Goal: Information Seeking & Learning: Learn about a topic

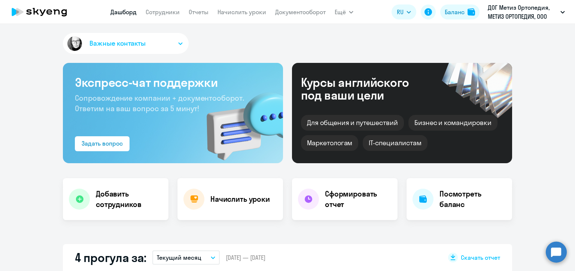
select select "30"
click at [166, 17] on nav "[PERSON_NAME] Отчеты Начислить уроки Документооборот" at bounding box center [217, 11] width 215 height 15
click at [166, 13] on link "Сотрудники" at bounding box center [163, 11] width 34 height 7
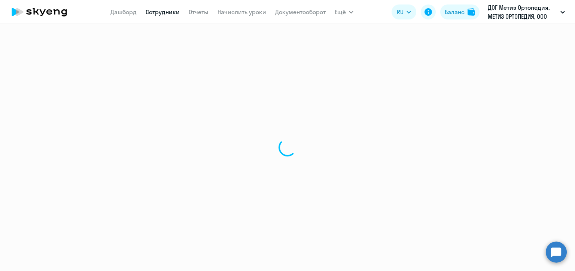
select select "30"
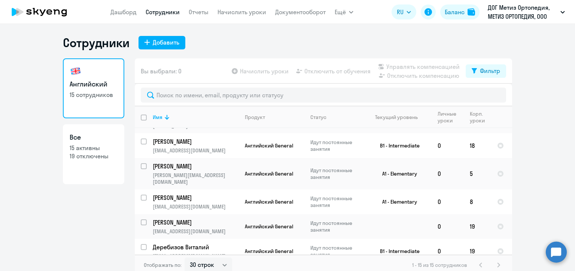
scroll to position [187, 0]
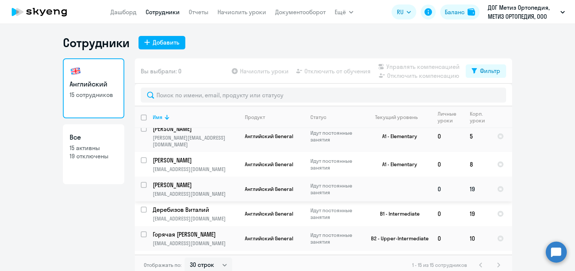
click at [183, 181] on p "[PERSON_NAME]" at bounding box center [195, 185] width 85 height 8
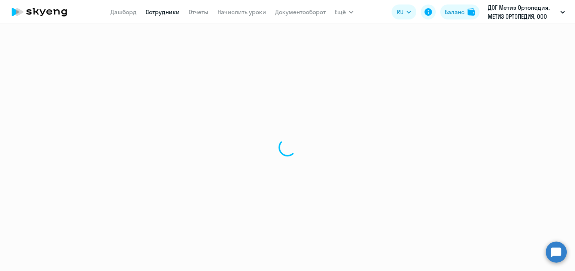
select select "english"
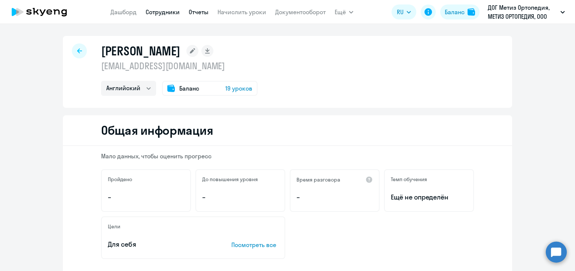
click at [194, 10] on link "Отчеты" at bounding box center [199, 11] width 20 height 7
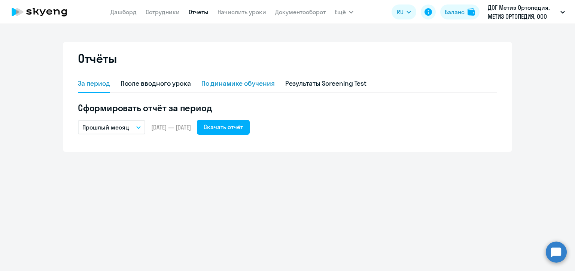
click at [212, 83] on div "По динамике обучения" at bounding box center [237, 84] width 73 height 10
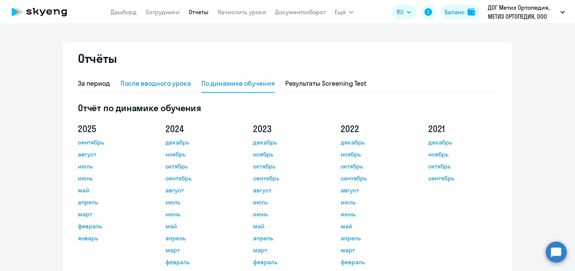
click at [134, 85] on div "После вводного урока" at bounding box center [156, 84] width 70 height 10
select select "10"
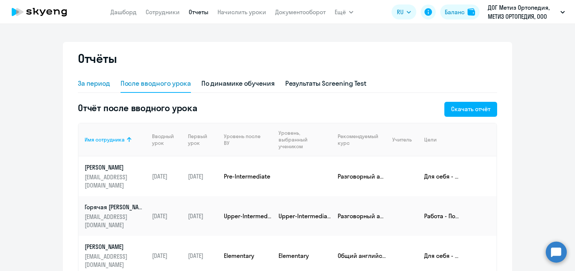
click at [92, 82] on div "За период" at bounding box center [94, 84] width 32 height 10
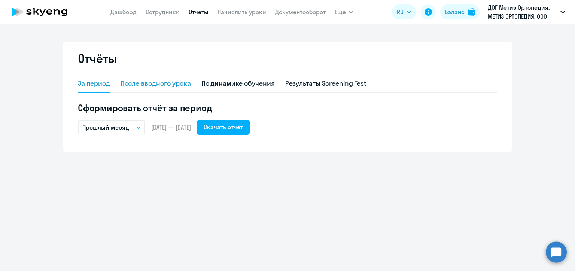
click at [135, 83] on div "После вводного урока" at bounding box center [156, 84] width 70 height 10
select select "10"
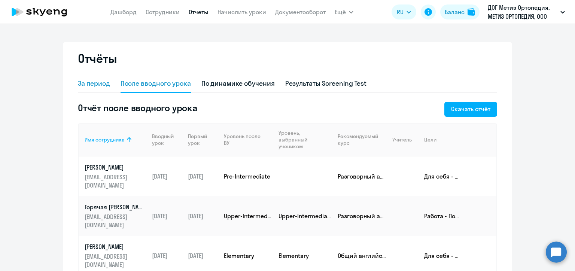
click at [101, 84] on div "За период" at bounding box center [94, 84] width 32 height 10
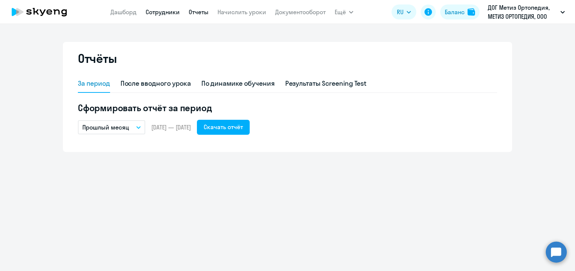
click at [165, 12] on link "Сотрудники" at bounding box center [163, 11] width 34 height 7
select select "30"
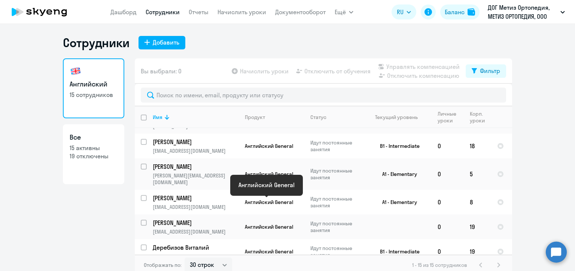
scroll to position [150, 0]
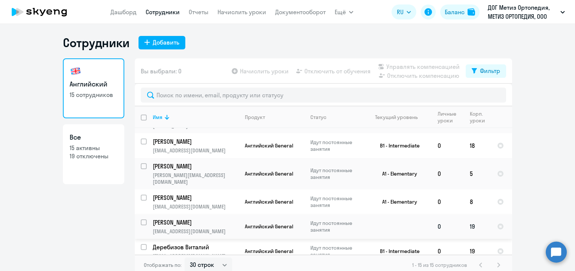
click at [195, 218] on p "[PERSON_NAME]" at bounding box center [195, 222] width 85 height 8
select select "english"
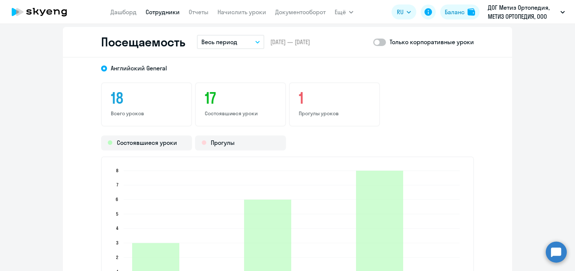
scroll to position [861, 0]
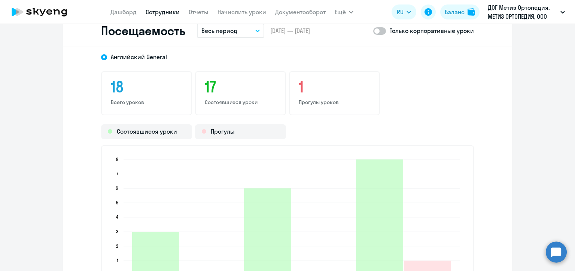
click at [230, 90] on h3 "17" at bounding box center [241, 87] width 72 height 18
click at [211, 90] on h3 "17" at bounding box center [241, 87] width 72 height 18
click at [146, 131] on div "Состоявшиеся уроки" at bounding box center [146, 131] width 91 height 15
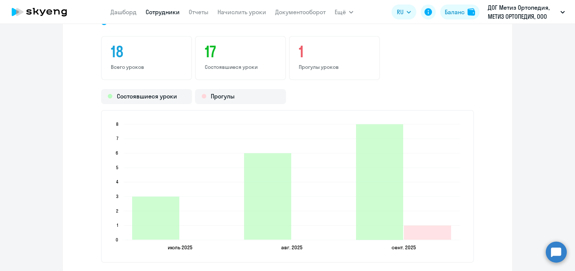
scroll to position [936, 0]
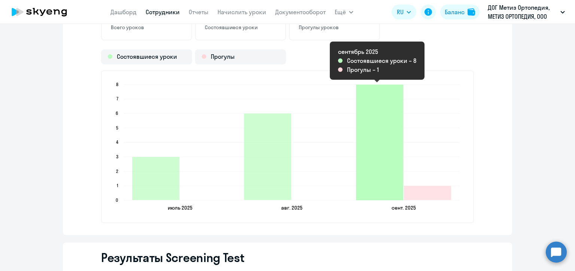
click at [373, 110] on icon "2025-09-10T21:00:00.000Z Состоявшиеся уроки 8" at bounding box center [379, 143] width 47 height 116
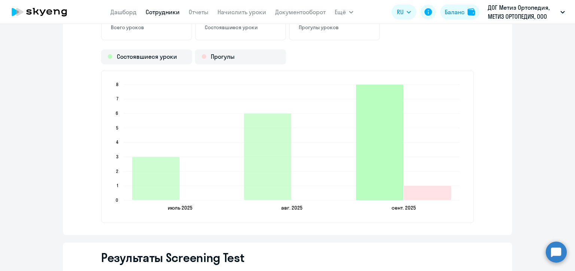
click at [373, 98] on icon "2025-09-10T21:00:00.000Z Состоявшиеся уроки 8" at bounding box center [379, 143] width 47 height 116
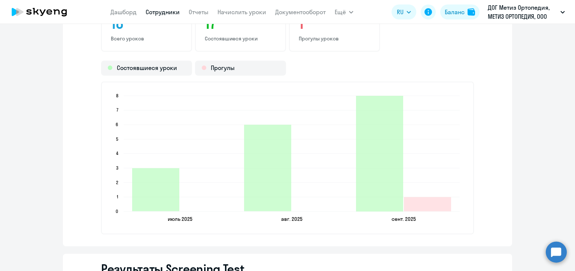
scroll to position [924, 0]
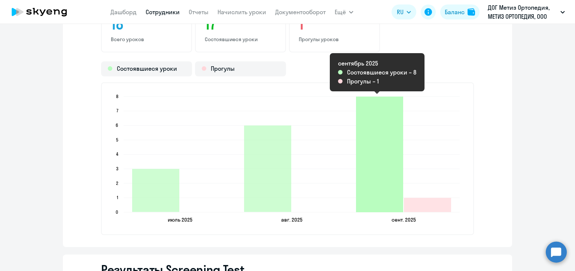
click at [378, 150] on icon "2025-09-10T21:00:00.000Z Состоявшиеся уроки 8" at bounding box center [379, 155] width 47 height 116
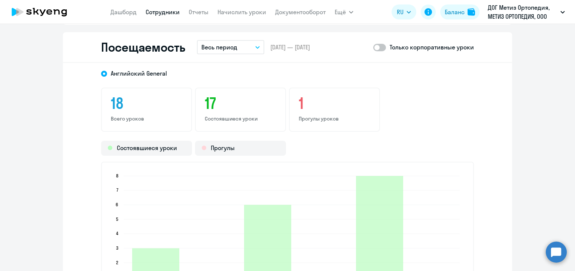
scroll to position [774, 0]
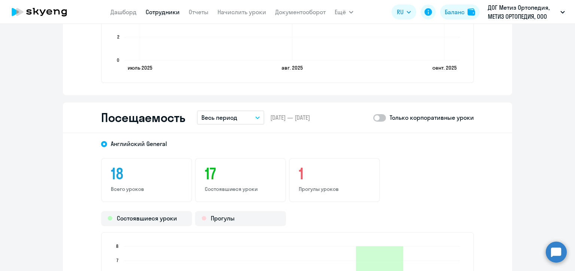
click at [258, 113] on button "Весь период" at bounding box center [230, 117] width 67 height 14
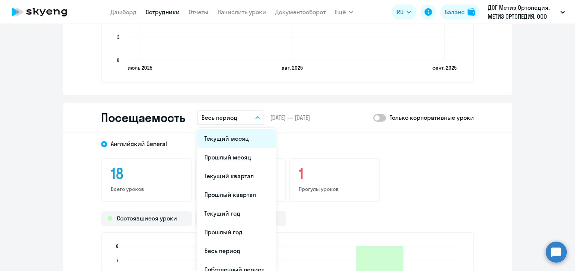
click at [242, 136] on li "Текущий месяц" at bounding box center [236, 138] width 79 height 19
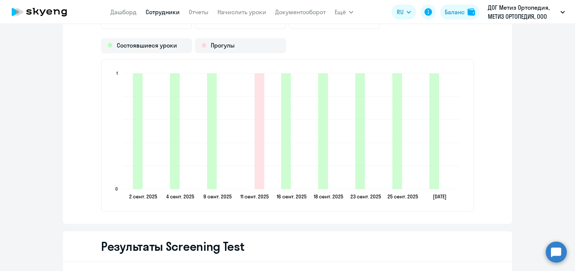
scroll to position [924, 0]
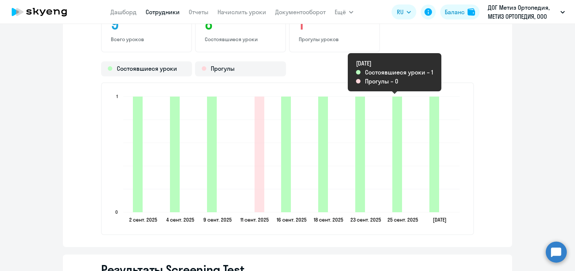
click at [397, 158] on icon "2025-09-24T21:00:00.000Z Состоявшиеся уроки 1" at bounding box center [397, 155] width 10 height 116
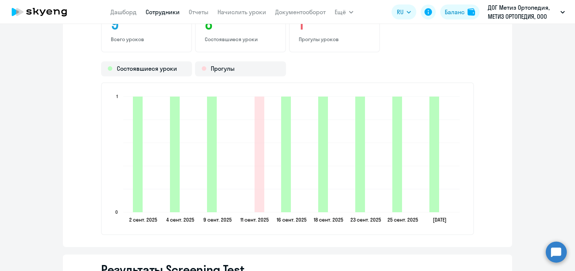
click at [395, 158] on icon "2025-09-24T21:00:00.000Z Состоявшиеся уроки 1" at bounding box center [397, 155] width 10 height 116
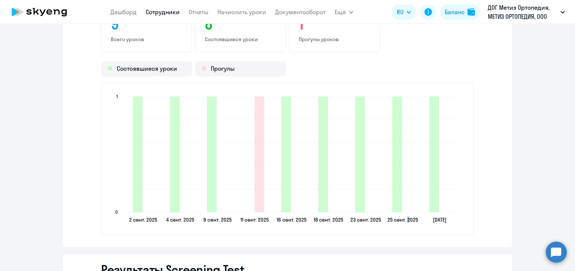
click at [403, 139] on icon "[DATE] [DATE] [DATE] [DATE] [DATE] [DATE] [DATE] [DATE] [DATE] [DATE] [DATE] [D…" at bounding box center [288, 159] width 356 height 132
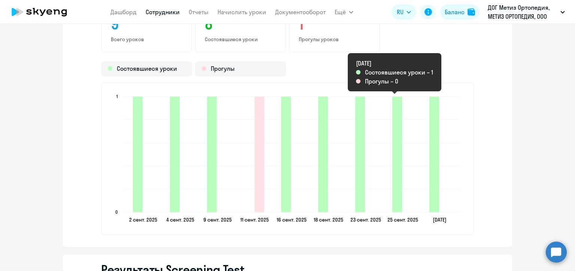
click at [394, 133] on icon "2025-09-24T21:00:00.000Z Состоявшиеся уроки 1" at bounding box center [397, 155] width 10 height 116
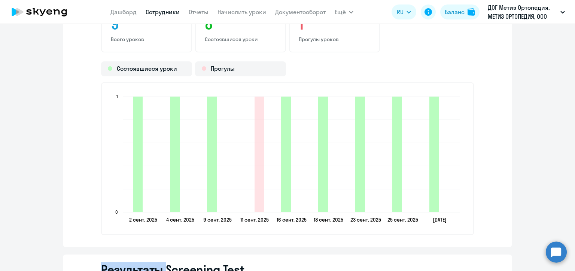
click at [394, 133] on icon "2025-09-24T21:00:00.000Z Состоявшиеся уроки 1" at bounding box center [397, 155] width 10 height 116
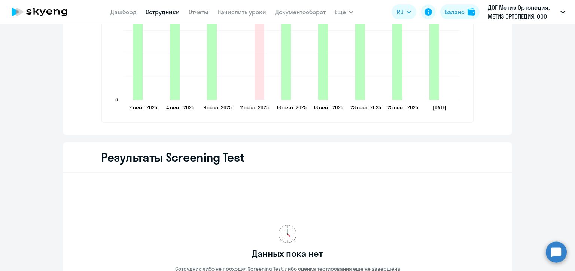
scroll to position [999, 0]
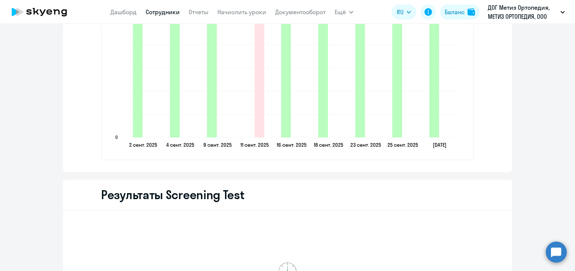
click at [393, 125] on icon "2025-09-24T21:00:00.000Z Состоявшиеся уроки 1" at bounding box center [397, 80] width 10 height 116
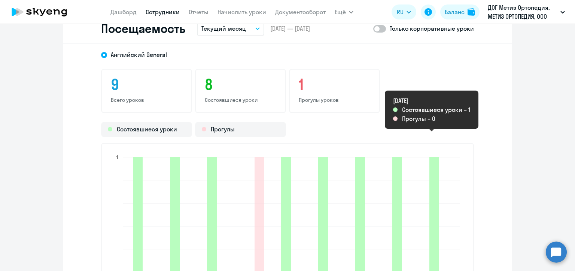
scroll to position [887, 0]
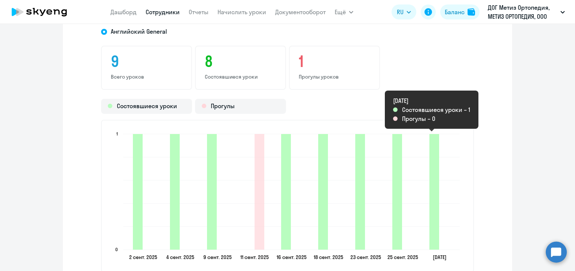
click at [430, 171] on icon "2025-09-29T21:00:00.000Z Состоявшиеся уроки 1" at bounding box center [435, 192] width 10 height 116
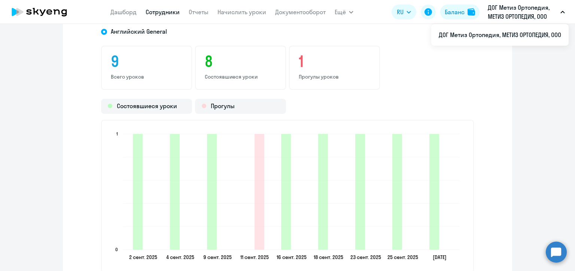
click at [563, 15] on button "ДОГ Метиз Ортопедия, МЕТИЗ ОРТОПЕДИЯ, ООО" at bounding box center [526, 12] width 85 height 18
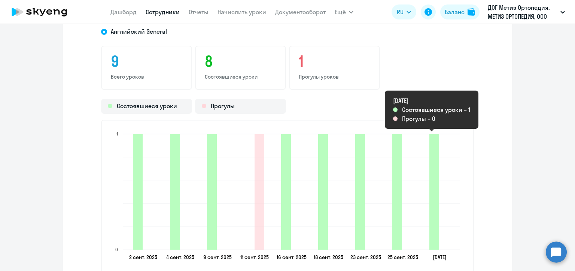
click at [432, 151] on icon "2025-09-29T21:00:00.000Z Состоявшиеся уроки 1" at bounding box center [435, 192] width 10 height 116
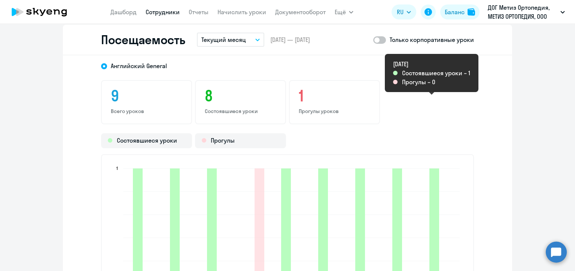
scroll to position [849, 0]
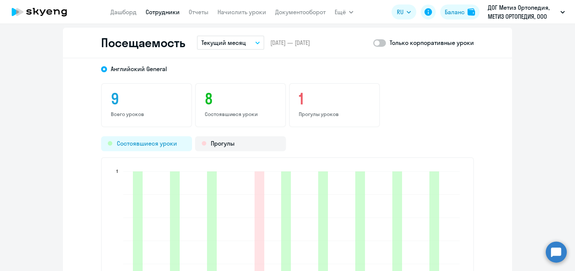
click at [170, 142] on div "Состоявшиеся уроки" at bounding box center [146, 143] width 91 height 15
click at [162, 142] on div "Состоявшиеся уроки" at bounding box center [146, 143] width 91 height 15
click at [135, 141] on div "Состоявшиеся уроки" at bounding box center [146, 143] width 91 height 15
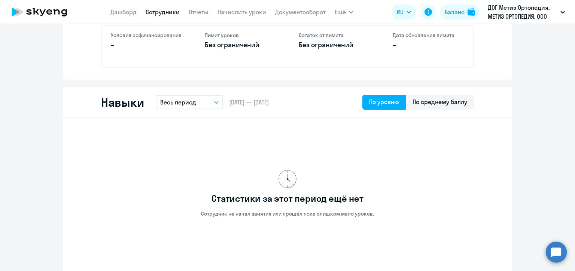
scroll to position [300, 0]
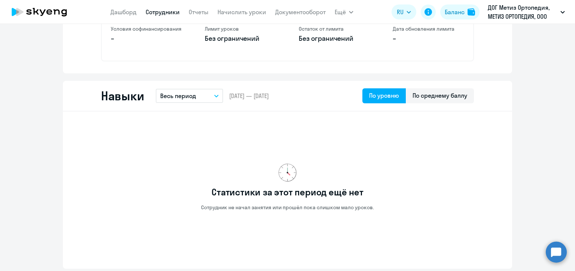
click at [216, 97] on button "Весь период" at bounding box center [189, 96] width 67 height 14
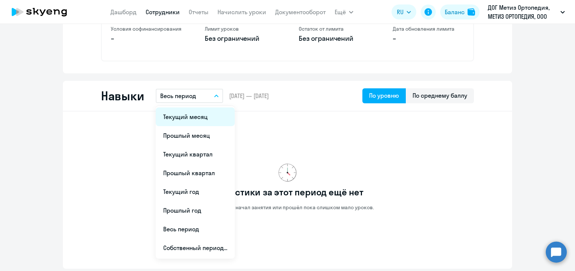
click at [206, 115] on li "Текущий месяц" at bounding box center [195, 116] width 79 height 19
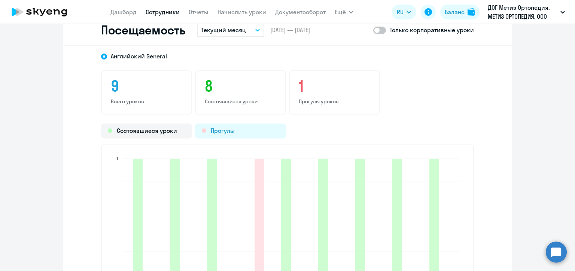
scroll to position [861, 0]
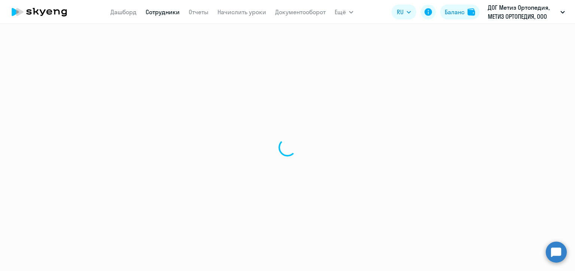
select select "30"
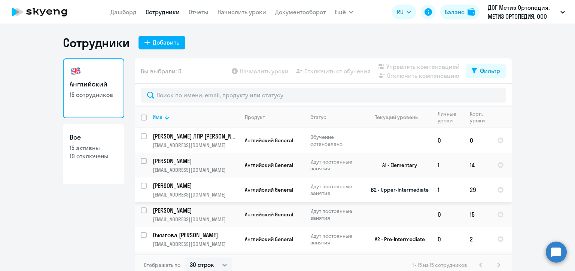
click at [204, 189] on p "[PERSON_NAME]" at bounding box center [195, 186] width 85 height 8
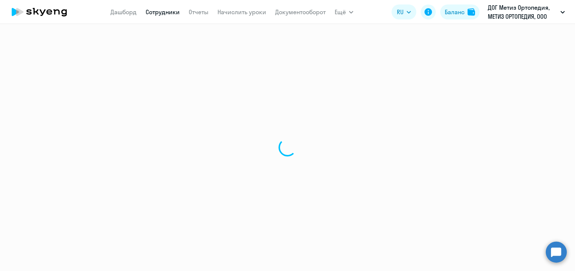
select select "english"
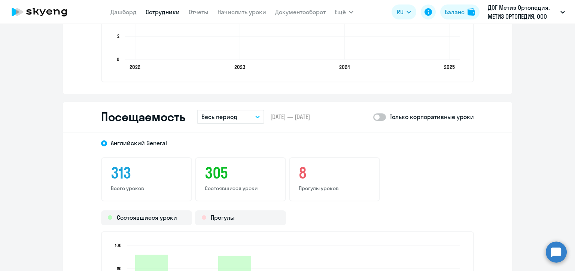
scroll to position [855, 0]
click at [256, 118] on icon "button" at bounding box center [258, 118] width 4 height 2
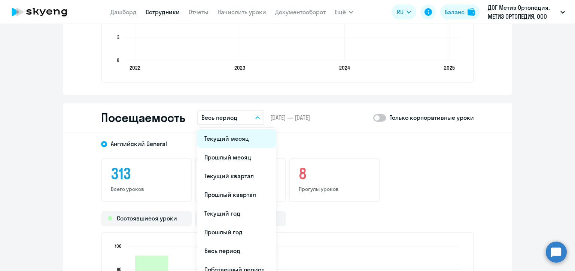
click at [237, 138] on li "Текущий месяц" at bounding box center [236, 138] width 79 height 19
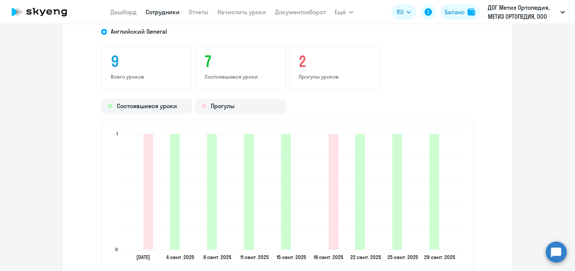
scroll to position [1005, 0]
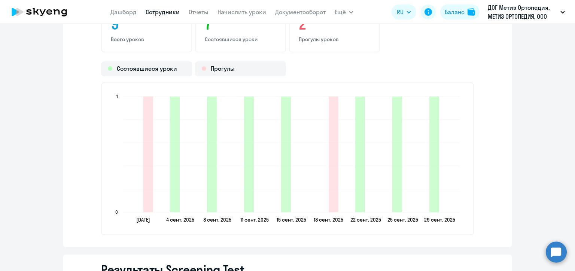
select select "30"
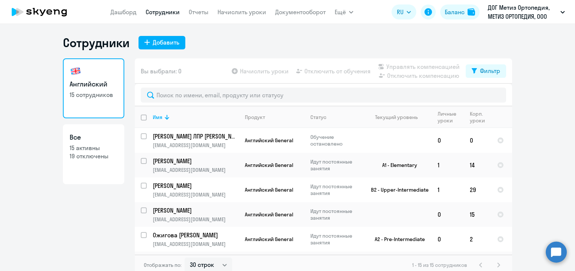
click at [161, 10] on link "Сотрудники" at bounding box center [163, 11] width 34 height 7
